Goal: Information Seeking & Learning: Learn about a topic

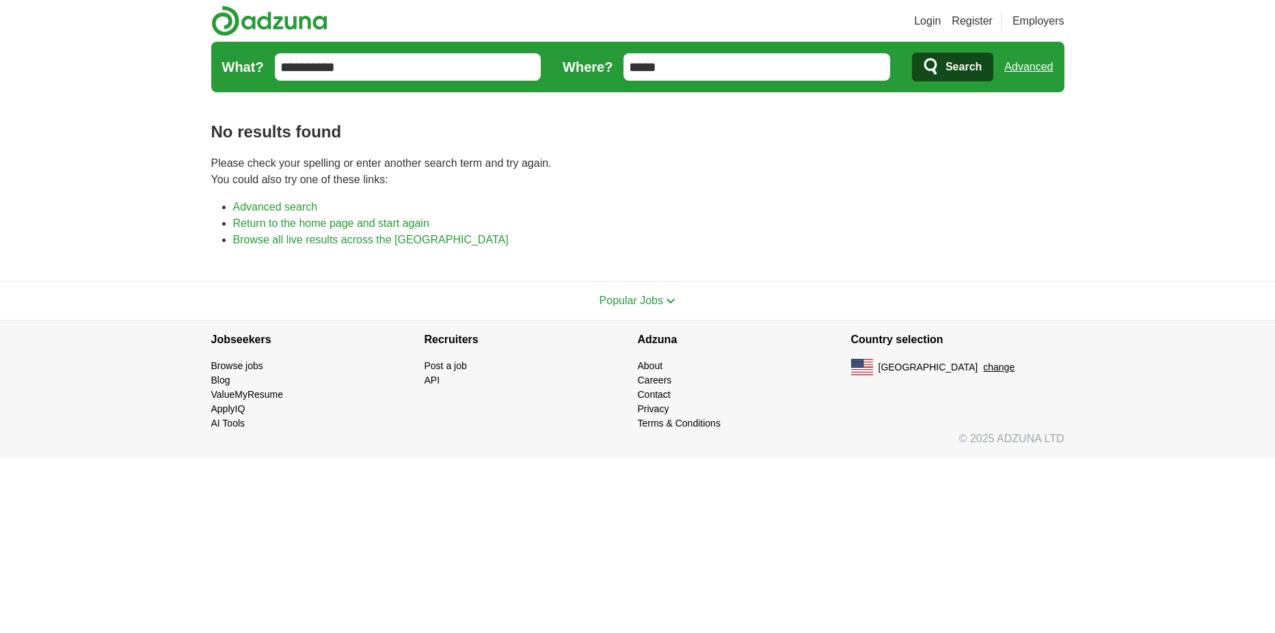
click at [946, 79] on span "Search" at bounding box center [964, 66] width 36 height 27
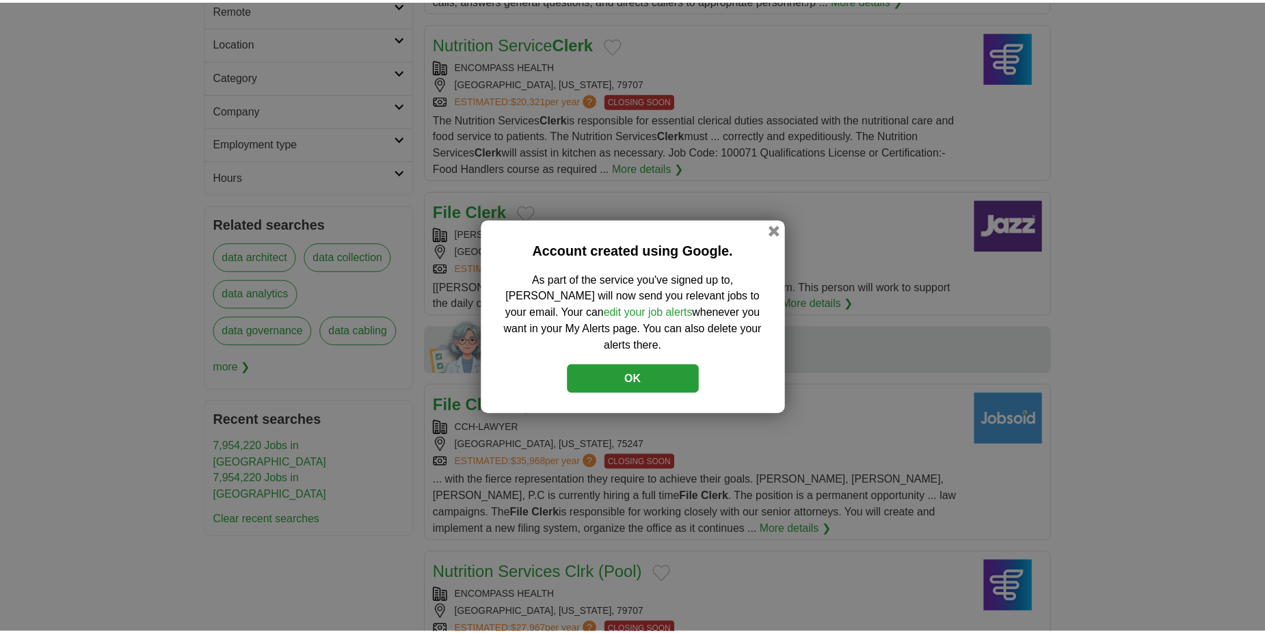
scroll to position [342, 0]
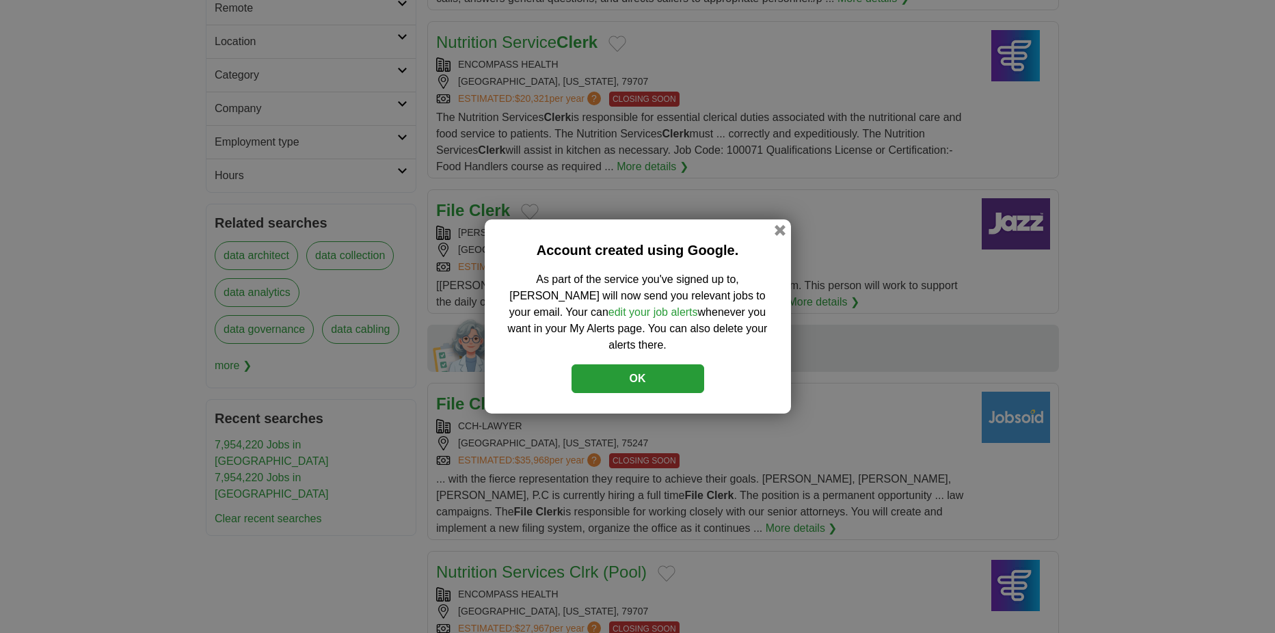
click at [641, 384] on button "OK" at bounding box center [638, 378] width 133 height 29
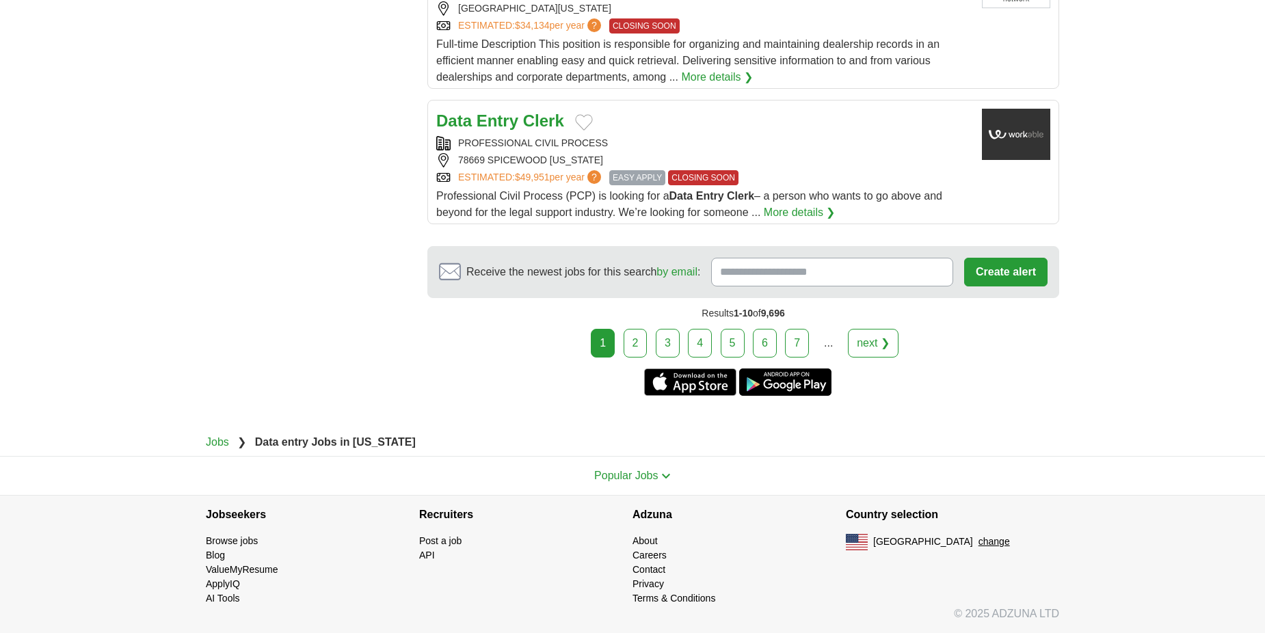
scroll to position [2051, 0]
click at [764, 221] on link "More details ❯" at bounding box center [800, 212] width 72 height 16
